Goal: Task Accomplishment & Management: Use online tool/utility

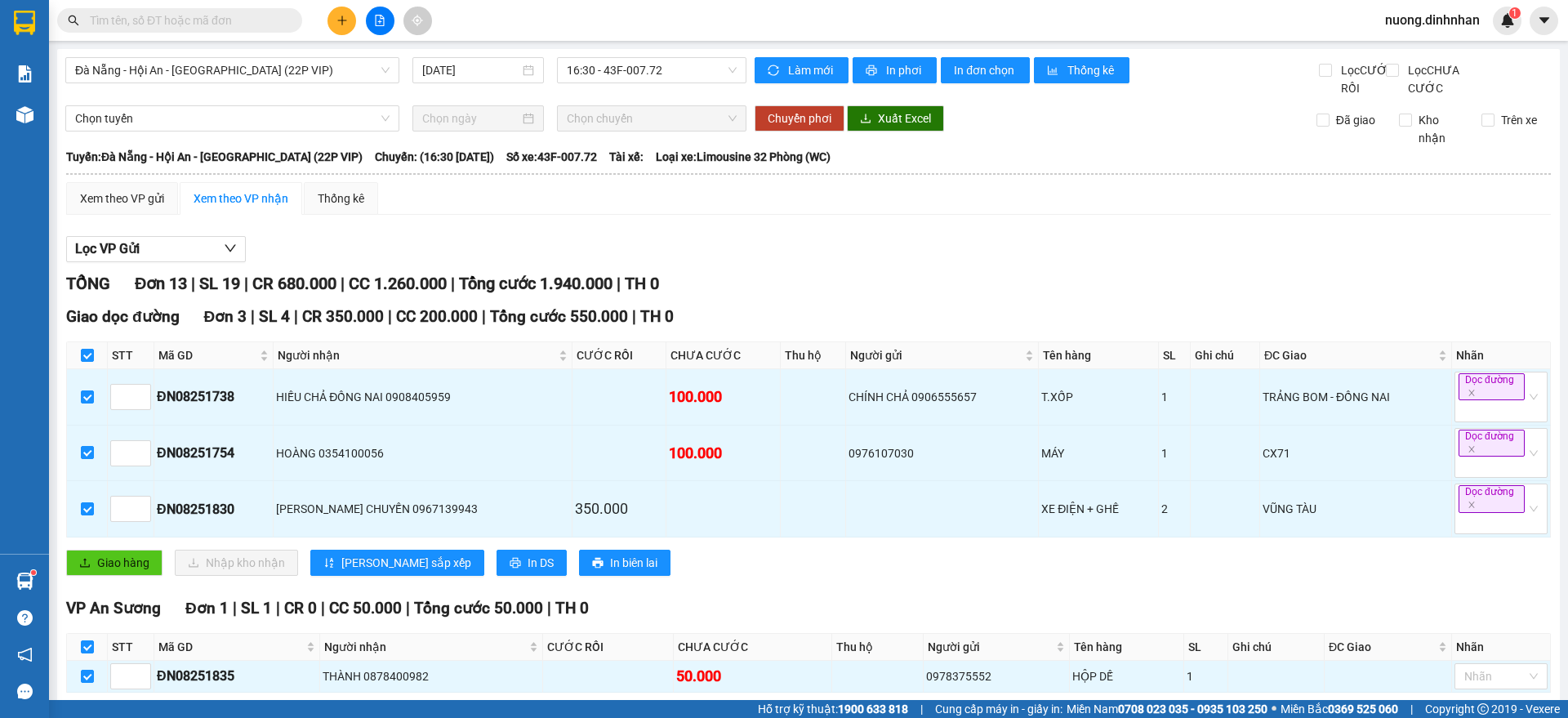
click at [269, 28] on input "text" at bounding box center [186, 21] width 193 height 18
type input "d"
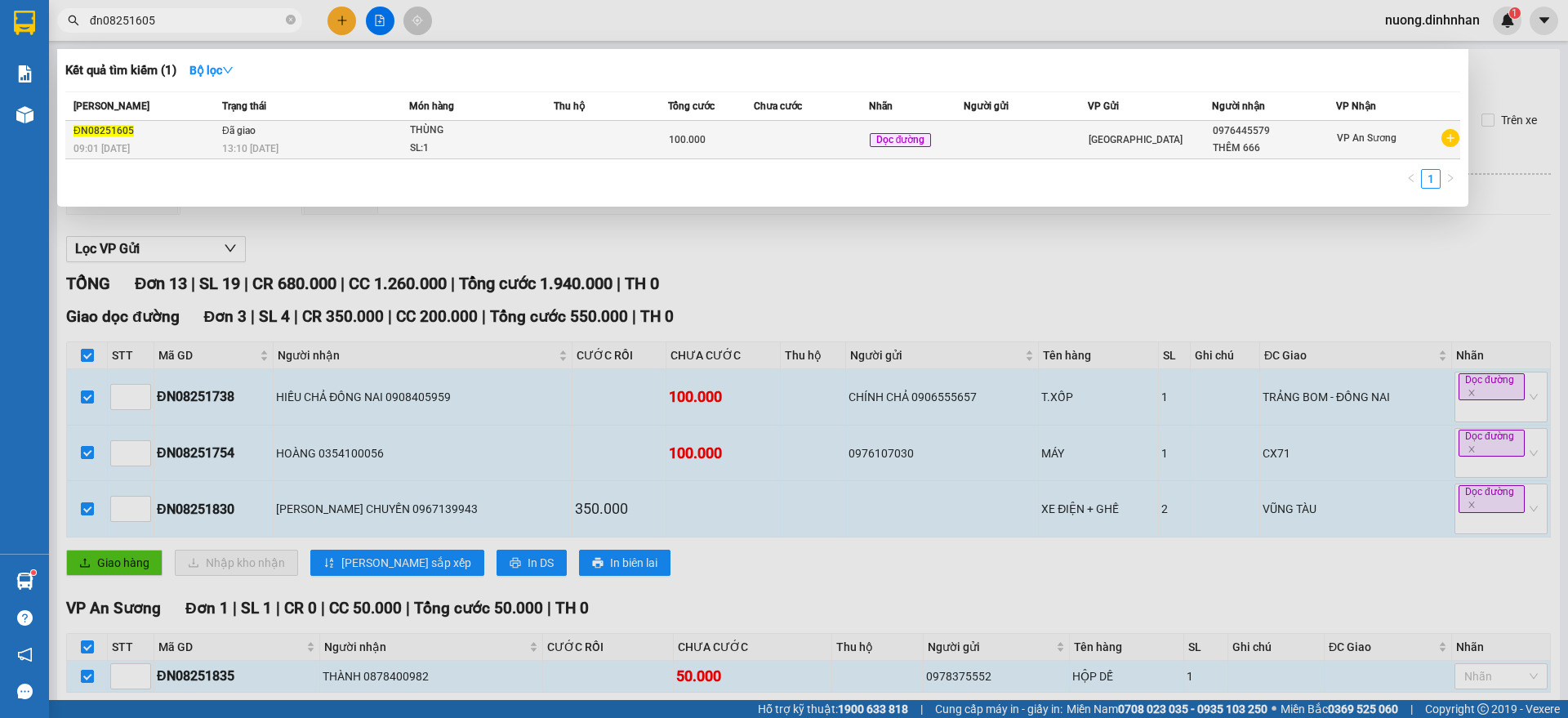
type input "đn08251605"
click at [354, 139] on div "13:10 [DATE]" at bounding box center [315, 149] width 186 height 18
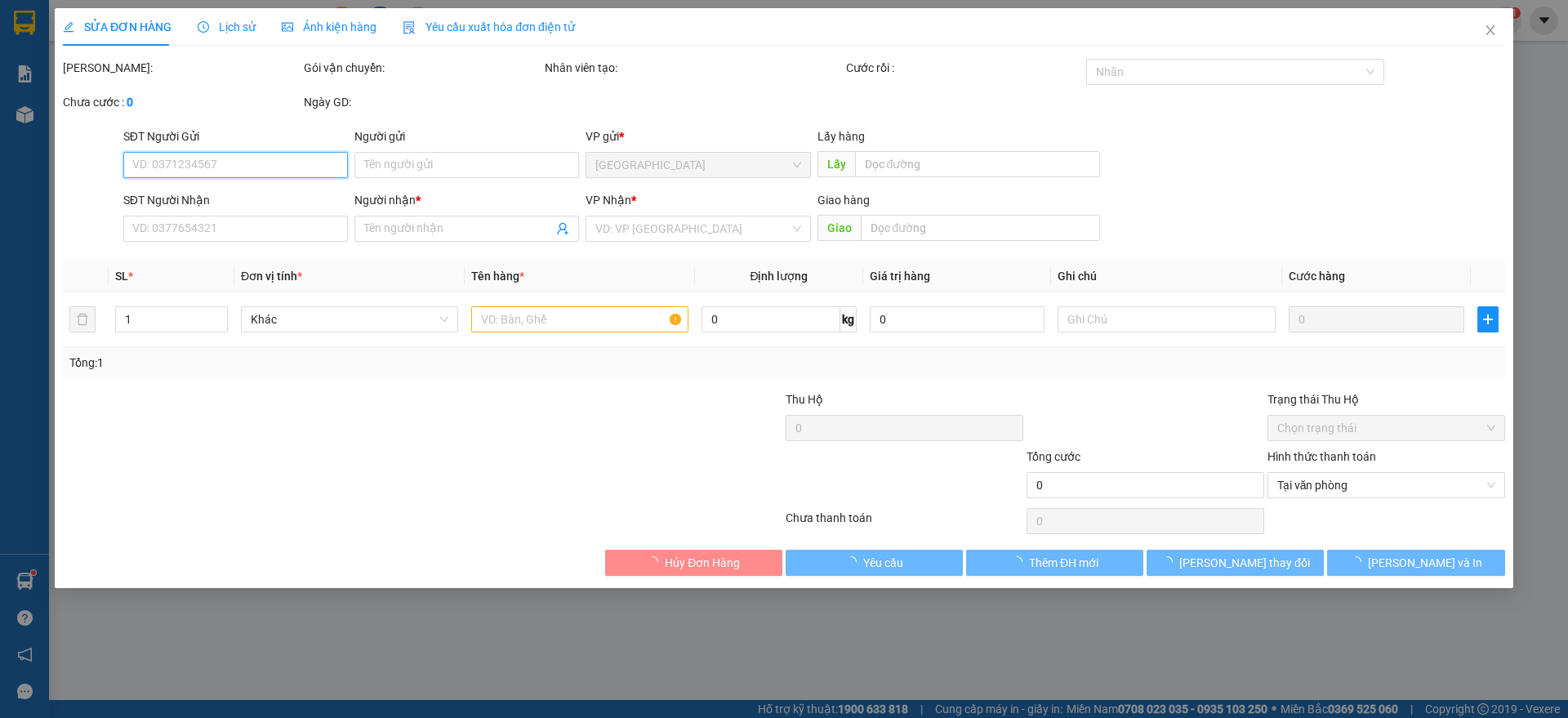
type input "0976445579"
type input "THÊM 666"
type input "100.000"
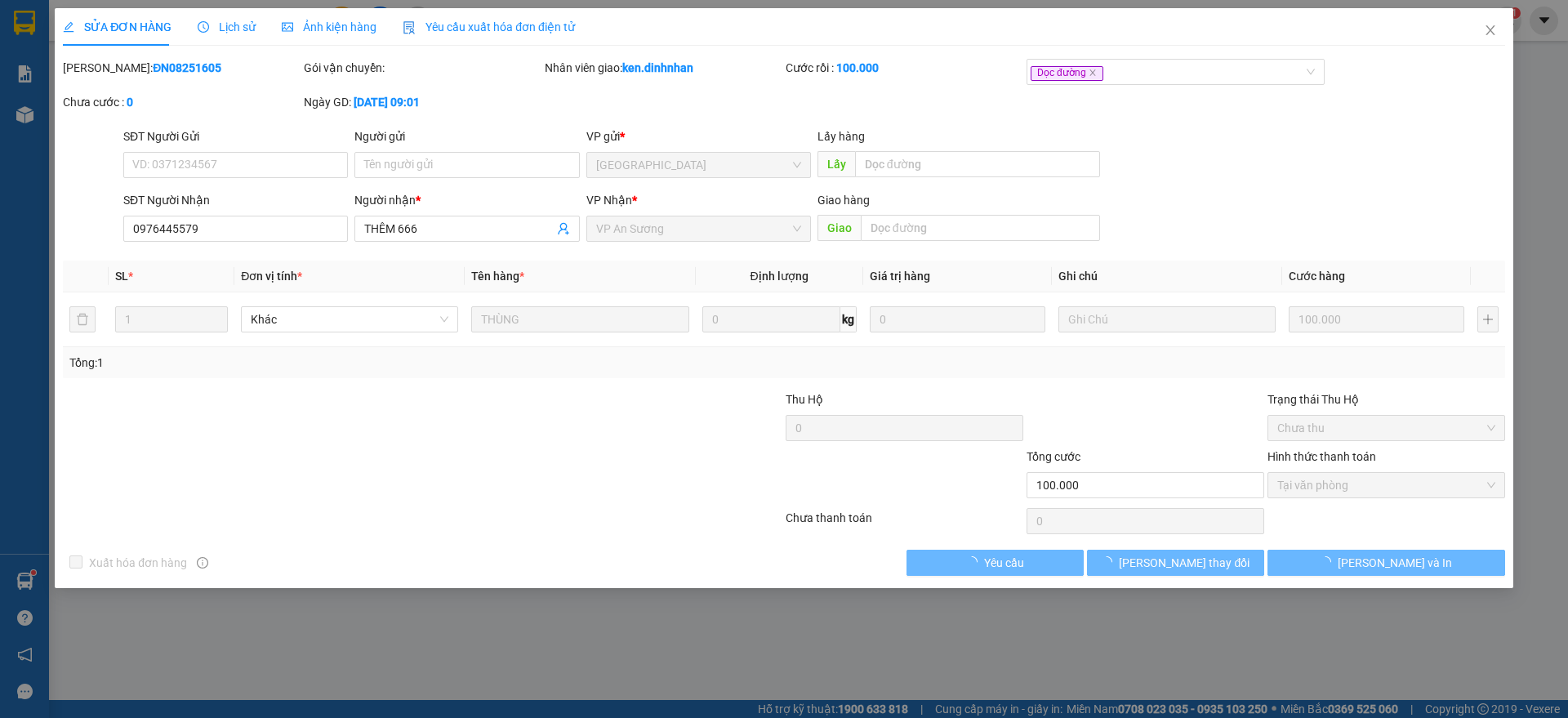
click at [234, 23] on span "Lịch sử" at bounding box center [226, 27] width 58 height 13
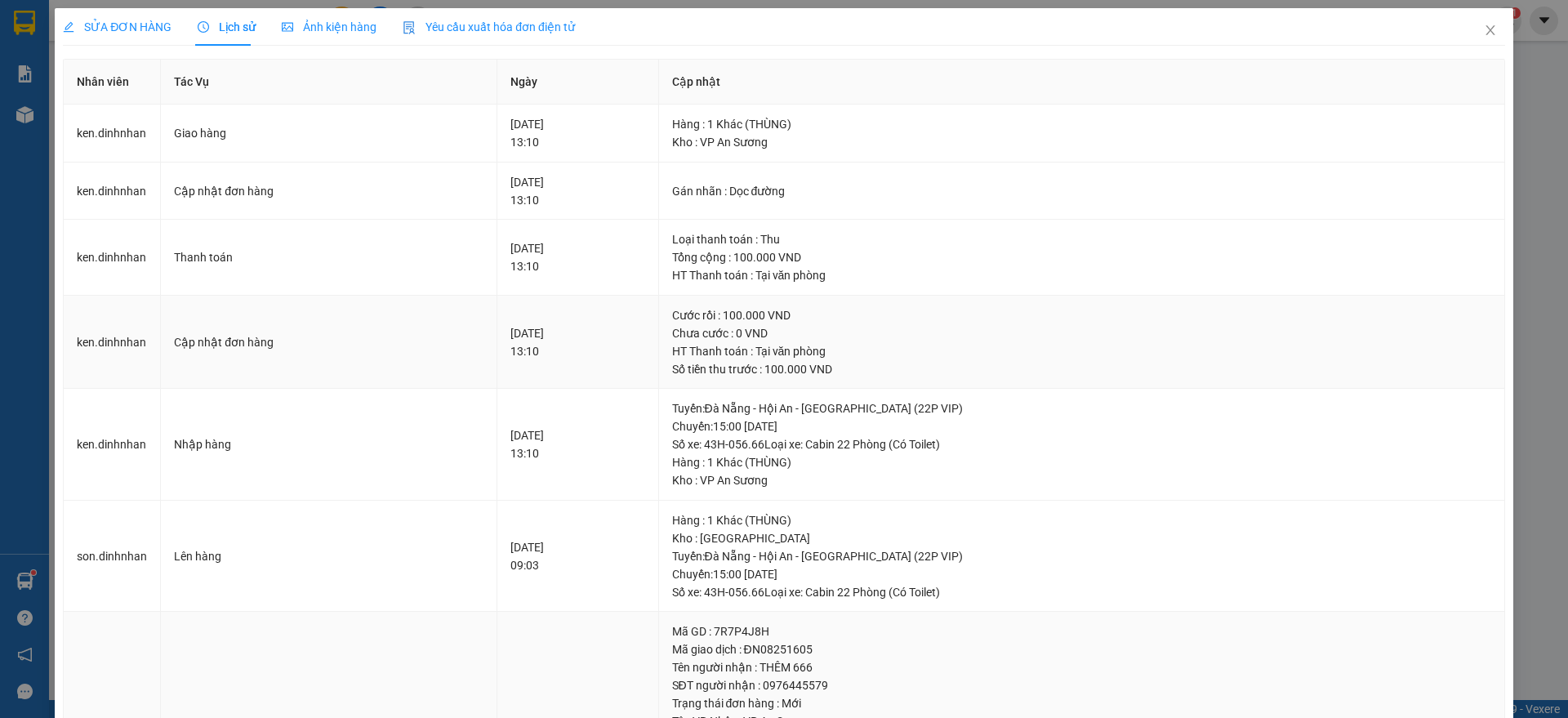
scroll to position [181, 0]
